Goal: Transaction & Acquisition: Purchase product/service

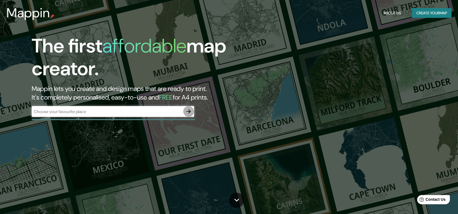
click at [190, 112] on icon "button" at bounding box center [188, 111] width 4 height 4
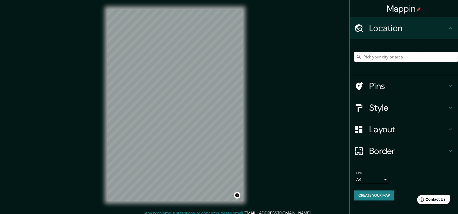
click at [377, 61] on input "Pick your city or area" at bounding box center [406, 57] width 104 height 10
drag, startPoint x: 392, startPoint y: 25, endPoint x: 389, endPoint y: 36, distance: 11.7
click at [393, 24] on h4 "Location" at bounding box center [408, 28] width 78 height 11
click at [376, 60] on input "Pick your city or area" at bounding box center [406, 57] width 104 height 10
click at [386, 56] on input "[GEOGRAPHIC_DATA]" at bounding box center [406, 57] width 104 height 10
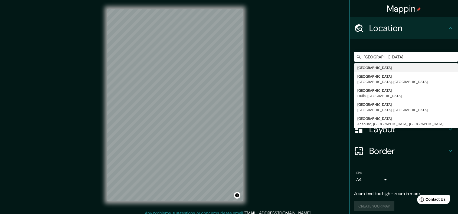
click at [298, 64] on div "Mappin Location [GEOGRAPHIC_DATA] [GEOGRAPHIC_DATA] [GEOGRAPHIC_DATA] [GEOGRAPH…" at bounding box center [229, 109] width 458 height 219
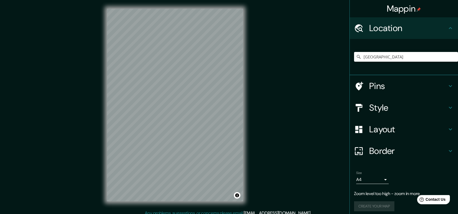
click at [396, 104] on h4 "Style" at bounding box center [408, 107] width 78 height 11
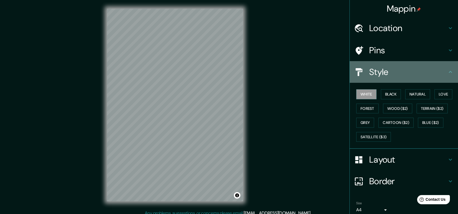
click at [387, 76] on h4 "Style" at bounding box center [408, 72] width 78 height 11
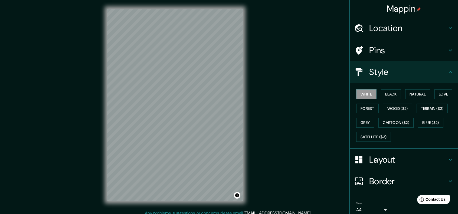
click at [403, 20] on div "Location" at bounding box center [404, 28] width 108 height 22
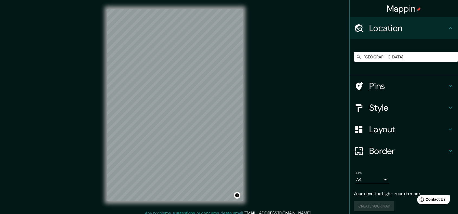
click at [400, 65] on div "[GEOGRAPHIC_DATA] [GEOGRAPHIC_DATA] [GEOGRAPHIC_DATA] [GEOGRAPHIC_DATA], [GEOGR…" at bounding box center [406, 56] width 104 height 27
click at [402, 57] on input "[GEOGRAPHIC_DATA]" at bounding box center [406, 57] width 104 height 10
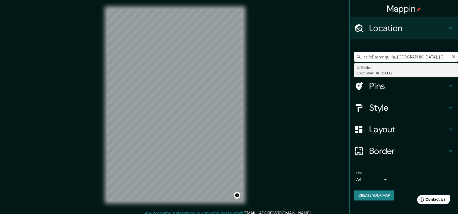
click at [437, 55] on input "calleBarranquilla, [GEOGRAPHIC_DATA], [GEOGRAPHIC_DATA]" at bounding box center [406, 57] width 104 height 10
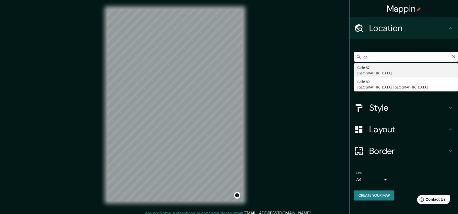
type input "c"
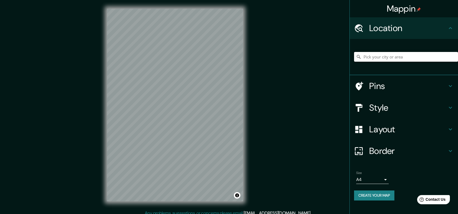
paste input "C l . 8 4 # 6 4 - 1 2 6"
click at [399, 59] on input "Six-Fours-les-Plages, [GEOGRAPHIC_DATA], [GEOGRAPHIC_DATA]" at bounding box center [406, 57] width 104 height 10
type input "Six-Fours-les-Plages, [GEOGRAPHIC_DATA], [GEOGRAPHIC_DATA]"
click at [454, 57] on icon "Clear" at bounding box center [453, 57] width 4 height 4
click at [433, 54] on input "[GEOGRAPHIC_DATA], [GEOGRAPHIC_DATA], [GEOGRAPHIC_DATA]" at bounding box center [406, 57] width 104 height 10
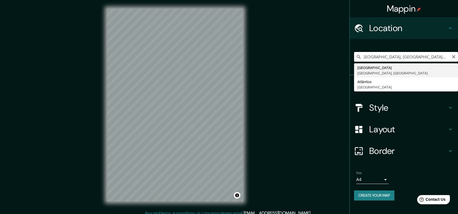
scroll to position [0, 4]
type input "[GEOGRAPHIC_DATA], [GEOGRAPHIC_DATA], [GEOGRAPHIC_DATA]"
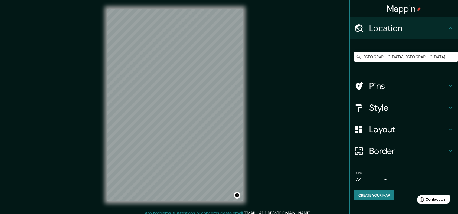
click at [380, 113] on div "Style" at bounding box center [404, 108] width 108 height 22
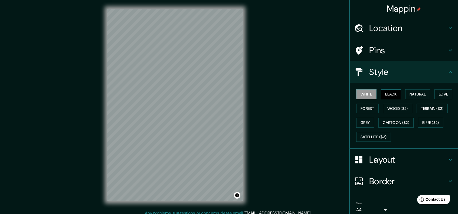
click at [390, 96] on button "Black" at bounding box center [391, 94] width 20 height 10
click at [406, 91] on button "Natural" at bounding box center [417, 94] width 25 height 10
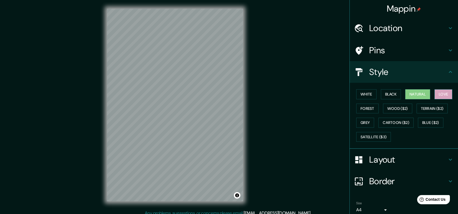
click at [437, 94] on button "Love" at bounding box center [443, 94] width 18 height 10
click at [392, 98] on button "Black" at bounding box center [391, 94] width 20 height 10
click at [406, 96] on button "Natural" at bounding box center [417, 94] width 25 height 10
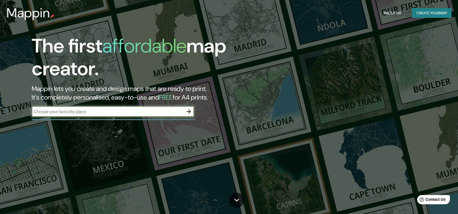
click at [181, 106] on div "​" at bounding box center [113, 111] width 162 height 11
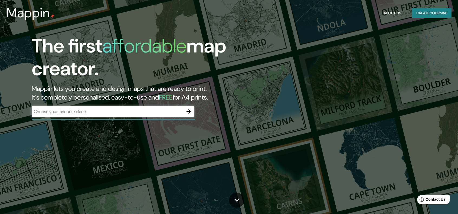
click at [185, 117] on div "​" at bounding box center [113, 112] width 162 height 12
click at [186, 112] on icon "button" at bounding box center [188, 111] width 6 height 6
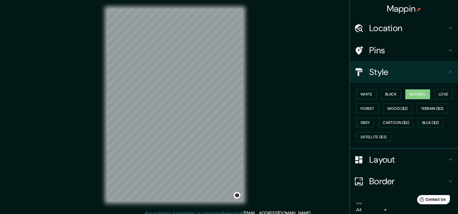
click at [392, 29] on h4 "Location" at bounding box center [408, 28] width 78 height 11
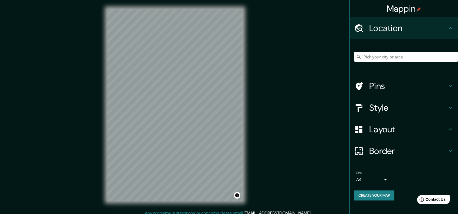
click at [384, 60] on input "Pick your city or area" at bounding box center [406, 57] width 104 height 10
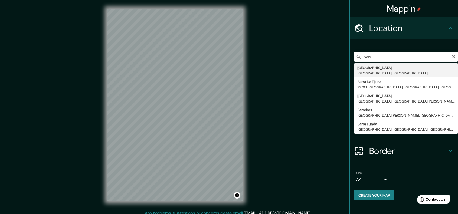
type input "[GEOGRAPHIC_DATA], [GEOGRAPHIC_DATA], [GEOGRAPHIC_DATA]"
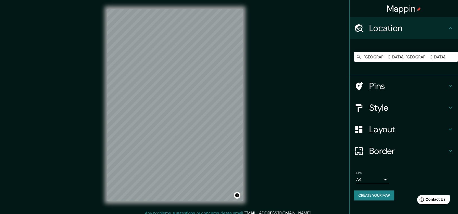
click at [387, 107] on h4 "Style" at bounding box center [408, 107] width 78 height 11
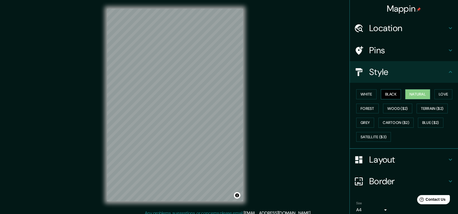
click at [385, 95] on button "Black" at bounding box center [391, 94] width 20 height 10
click at [420, 94] on button "Natural" at bounding box center [417, 94] width 25 height 10
click at [437, 93] on button "Love" at bounding box center [443, 94] width 18 height 10
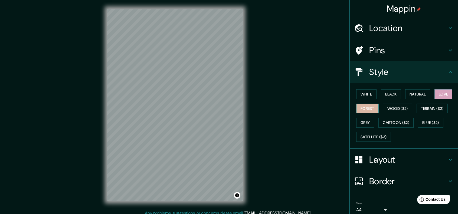
click at [365, 111] on button "Forest" at bounding box center [367, 109] width 22 height 10
click at [388, 110] on button "Wood ($2)" at bounding box center [397, 109] width 29 height 10
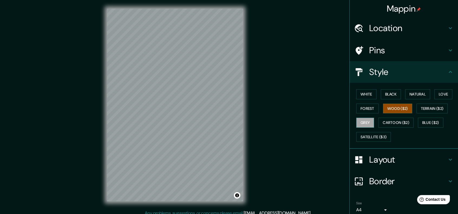
click at [364, 125] on button "Grey" at bounding box center [365, 123] width 18 height 10
click at [406, 94] on button "Natural" at bounding box center [417, 94] width 25 height 10
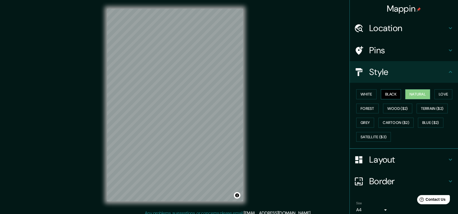
click at [383, 90] on button "Black" at bounding box center [391, 94] width 20 height 10
click at [437, 91] on button "Love" at bounding box center [443, 94] width 18 height 10
click at [383, 96] on button "Black" at bounding box center [391, 94] width 20 height 10
click at [415, 89] on button "Natural" at bounding box center [417, 94] width 25 height 10
click at [392, 98] on button "Black" at bounding box center [391, 94] width 20 height 10
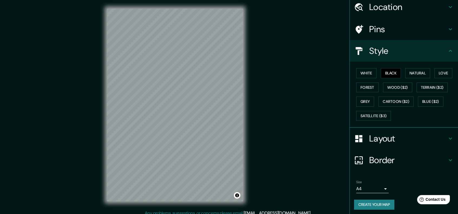
scroll to position [22, 0]
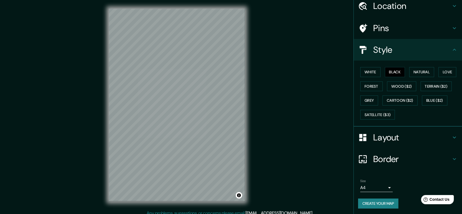
click at [379, 188] on body "Mappin Location [GEOGRAPHIC_DATA], [GEOGRAPHIC_DATA], [GEOGRAPHIC_DATA] Pins St…" at bounding box center [231, 107] width 462 height 214
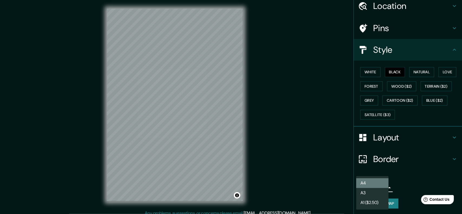
click at [378, 184] on li "A4" at bounding box center [372, 183] width 32 height 10
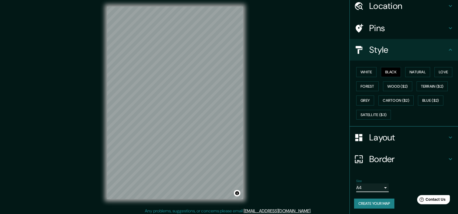
scroll to position [4, 0]
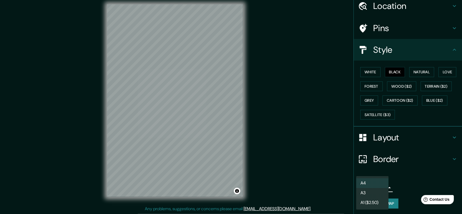
click at [372, 186] on body "Mappin Location [GEOGRAPHIC_DATA], [GEOGRAPHIC_DATA], [GEOGRAPHIC_DATA] Pins St…" at bounding box center [231, 103] width 462 height 214
click at [381, 184] on li "A4" at bounding box center [372, 183] width 32 height 10
